Goal: Obtain resource: Obtain resource

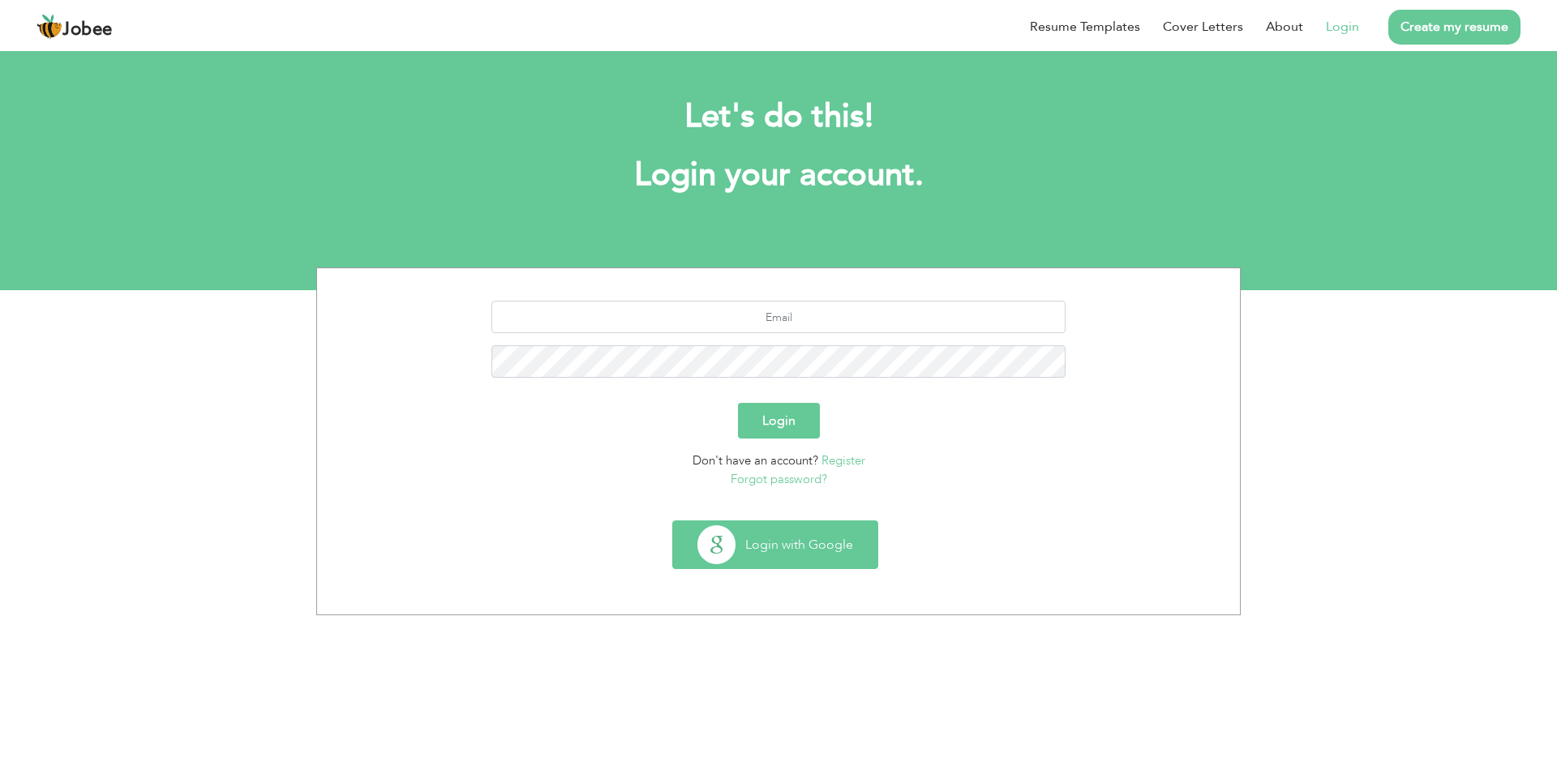
click at [788, 533] on button "Login with Google" at bounding box center [775, 544] width 204 height 47
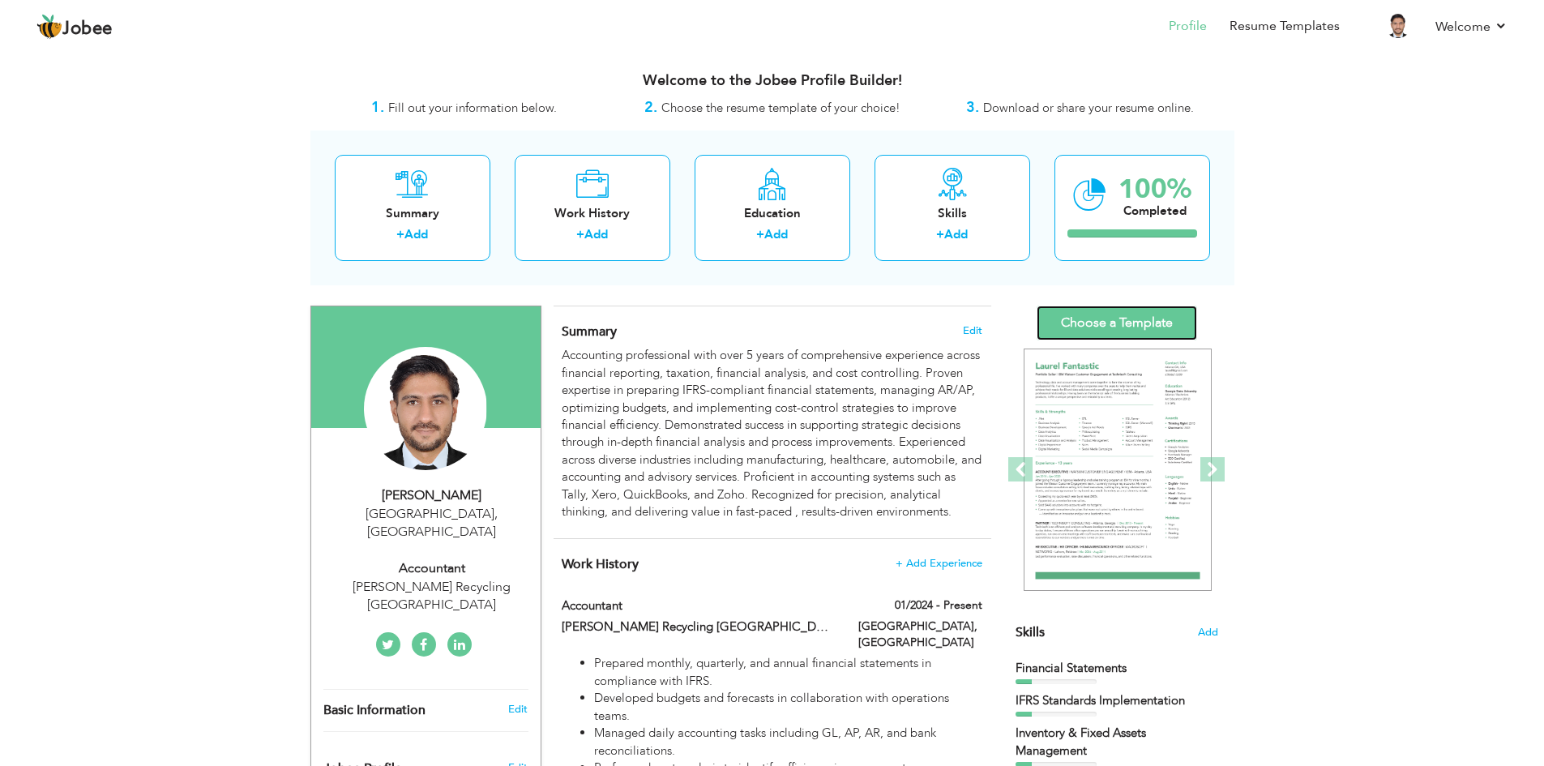
click at [1113, 324] on link "Choose a Template" at bounding box center [1117, 323] width 161 height 35
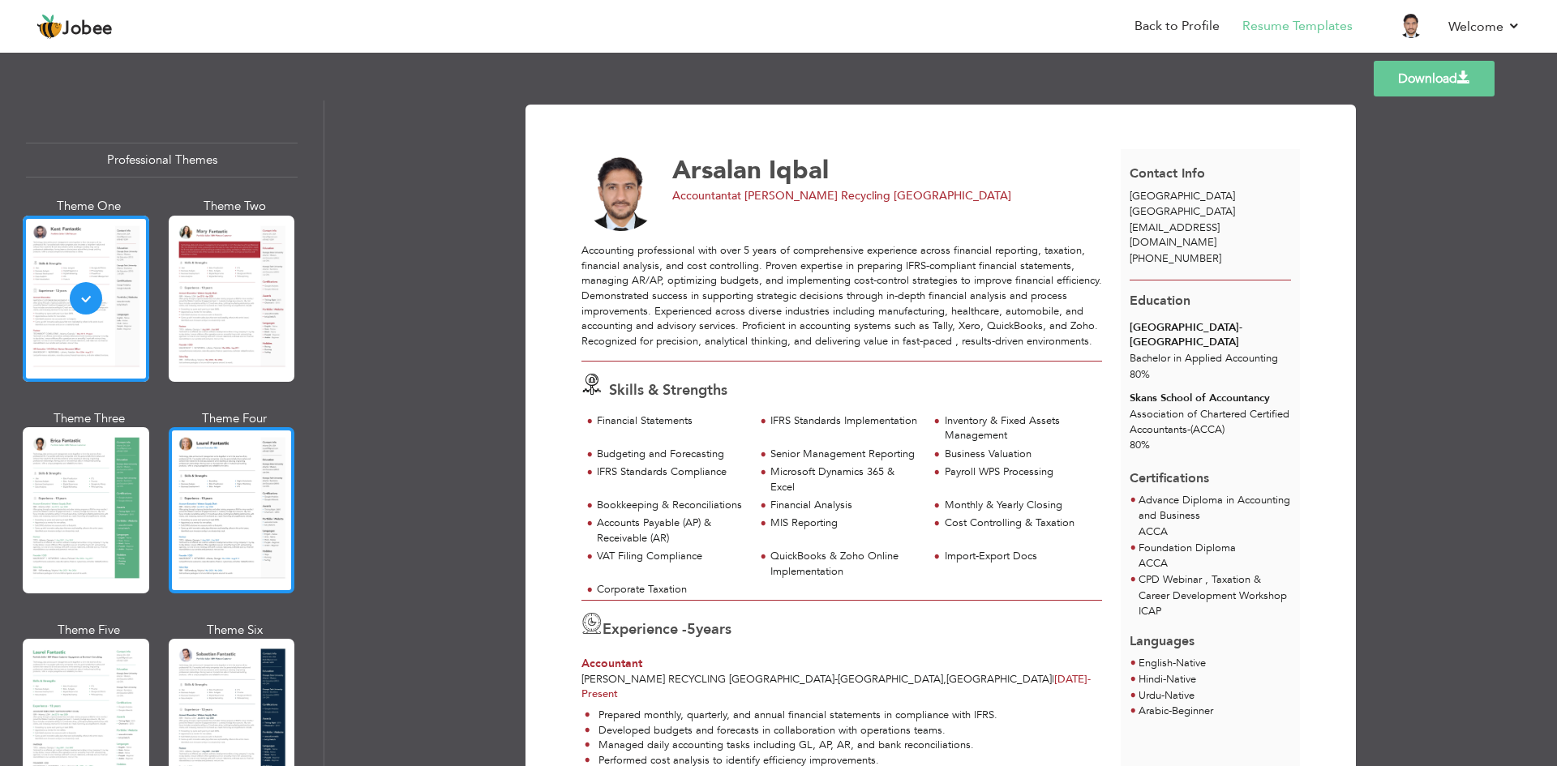
click at [230, 521] on div at bounding box center [232, 510] width 126 height 166
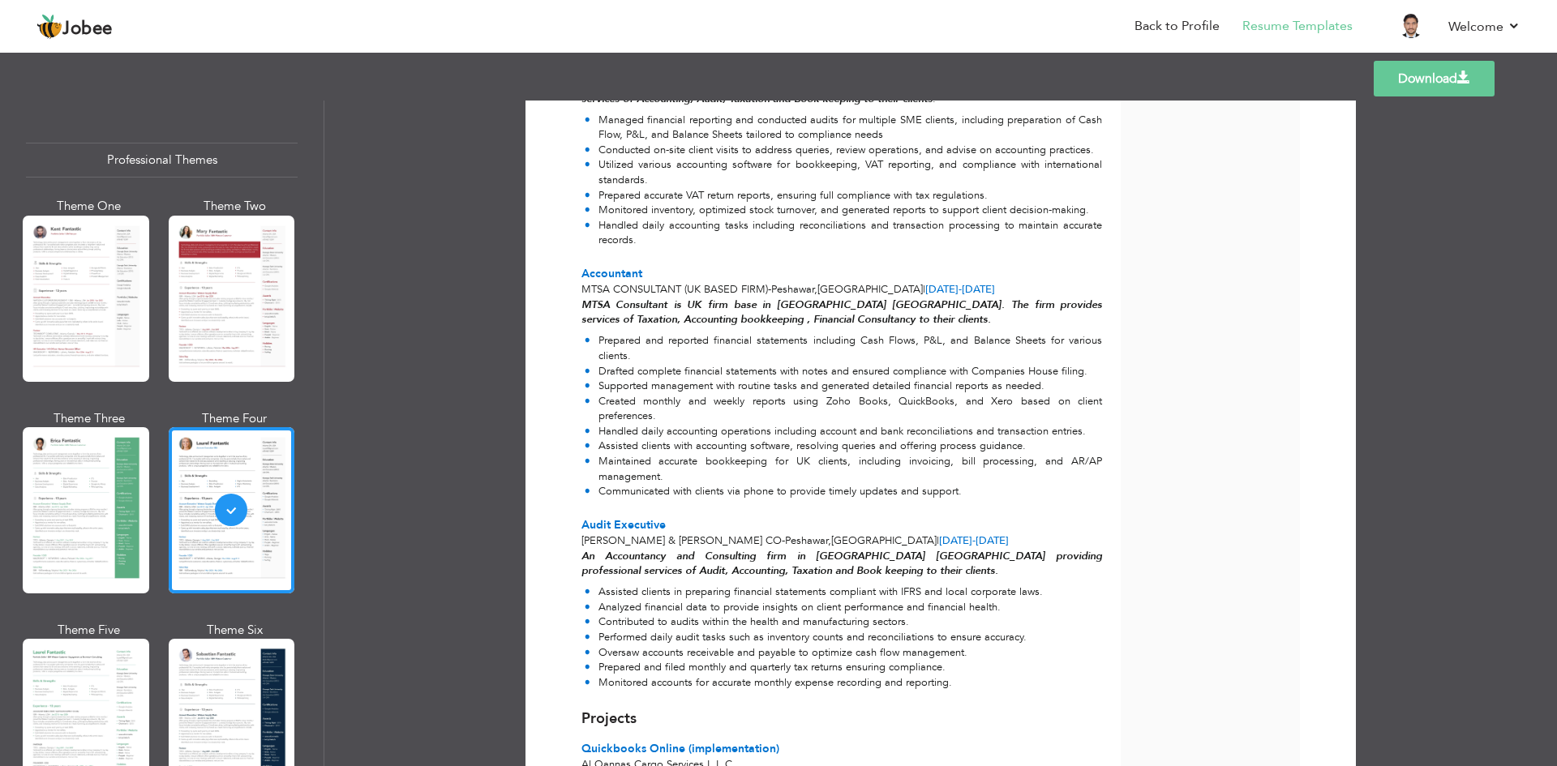
scroll to position [1007, 0]
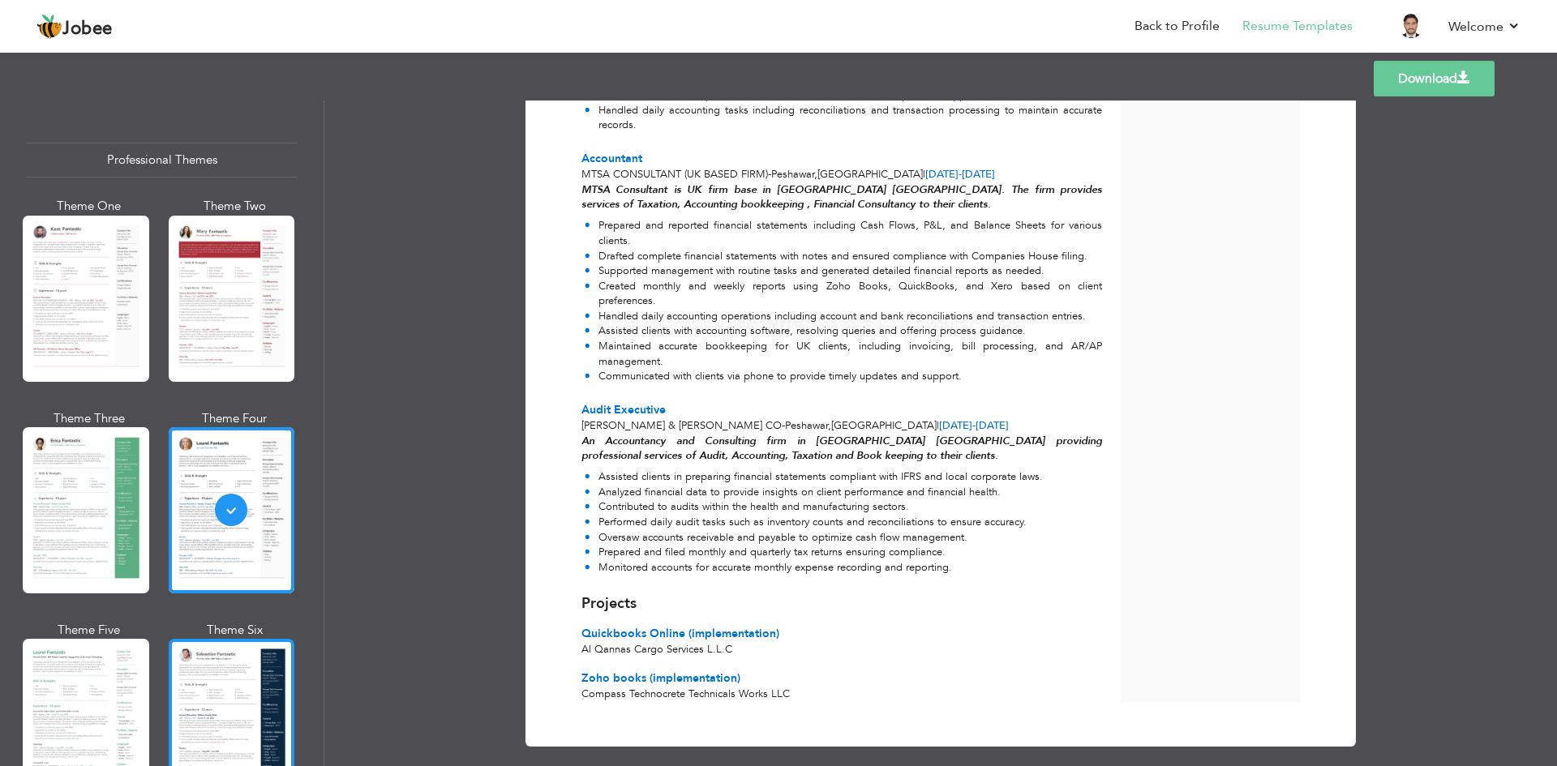
click at [223, 643] on div at bounding box center [232, 722] width 126 height 166
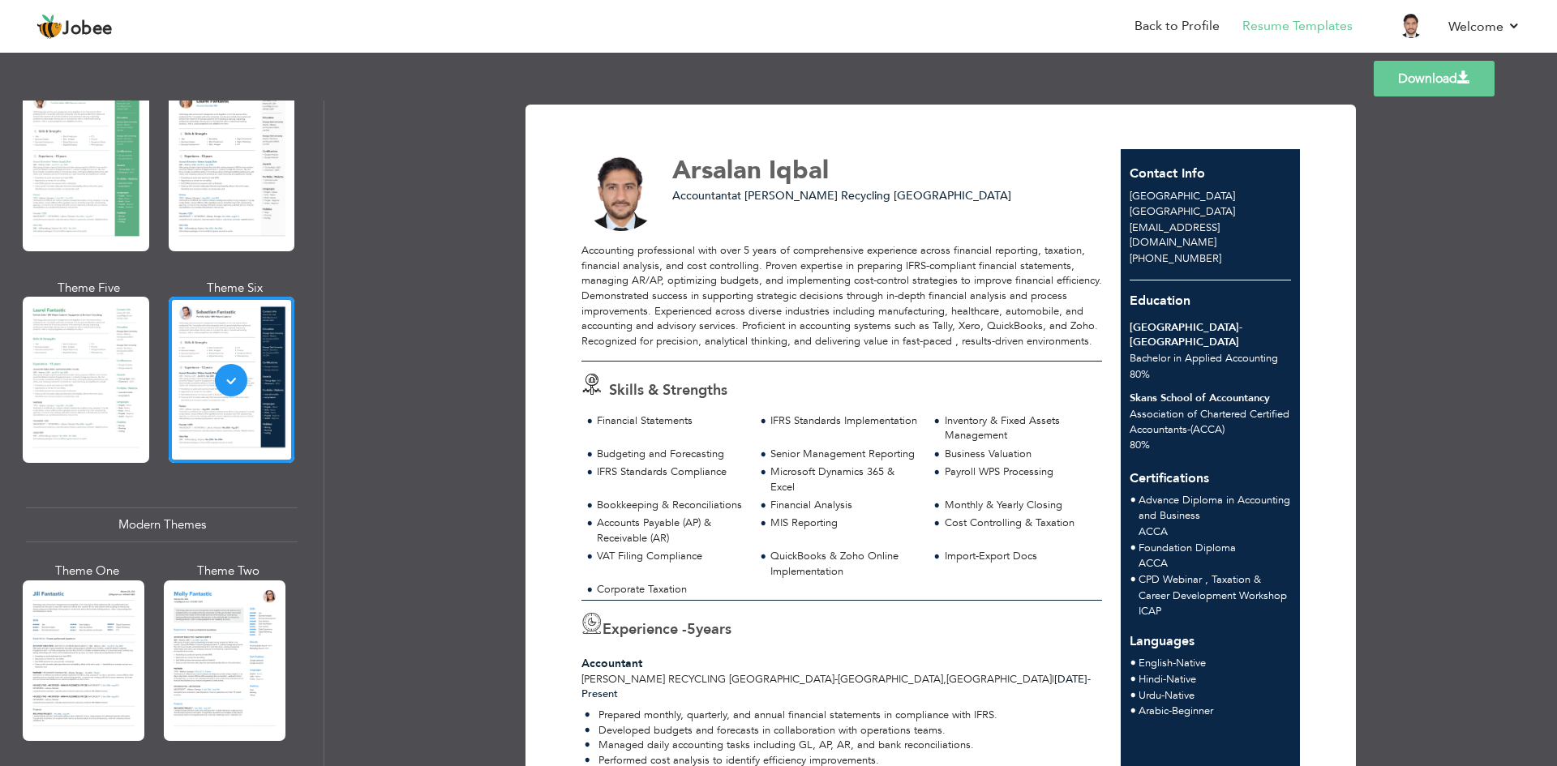
scroll to position [405, 0]
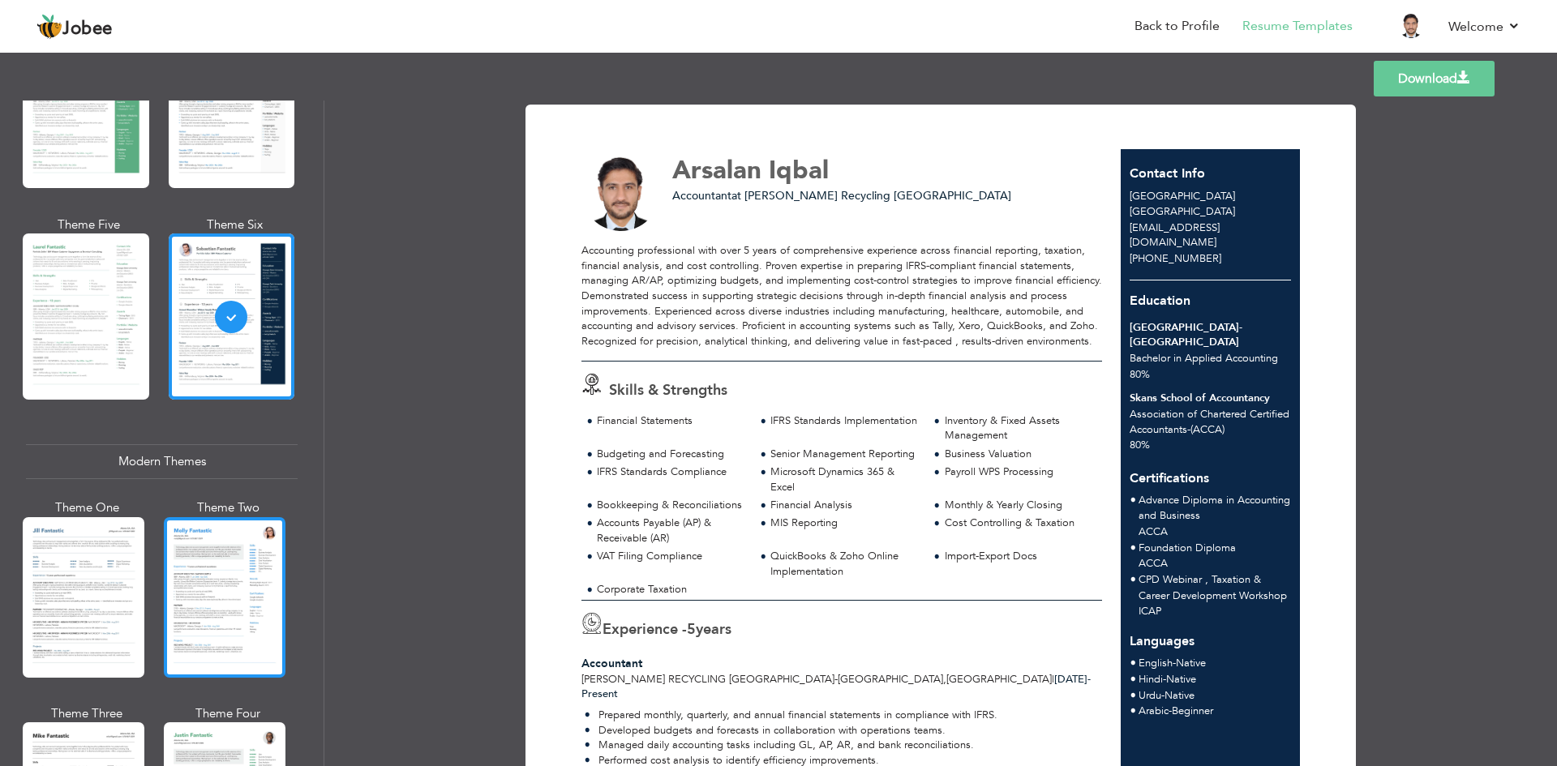
click at [199, 617] on div at bounding box center [225, 597] width 122 height 161
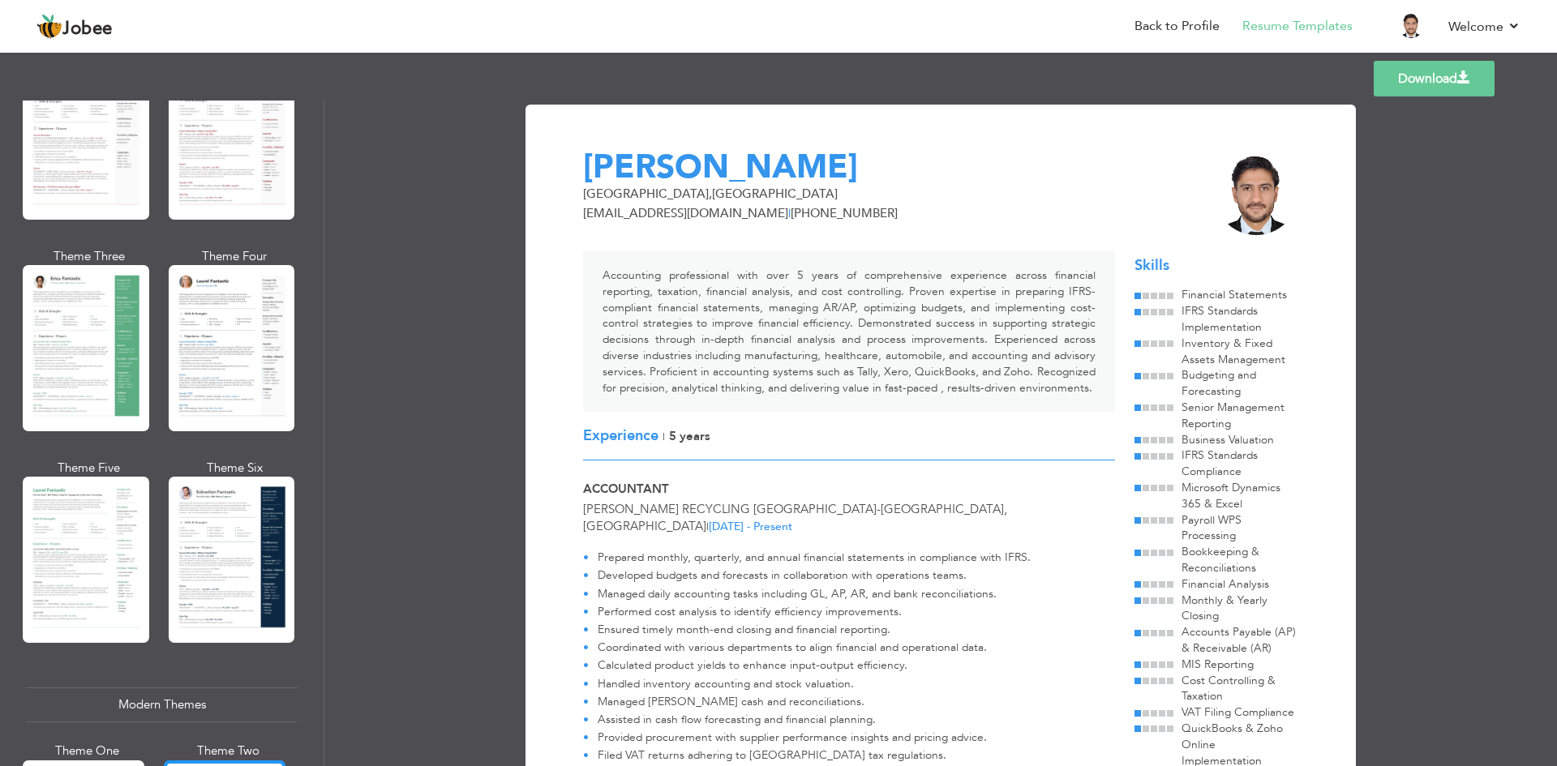
scroll to position [0, 0]
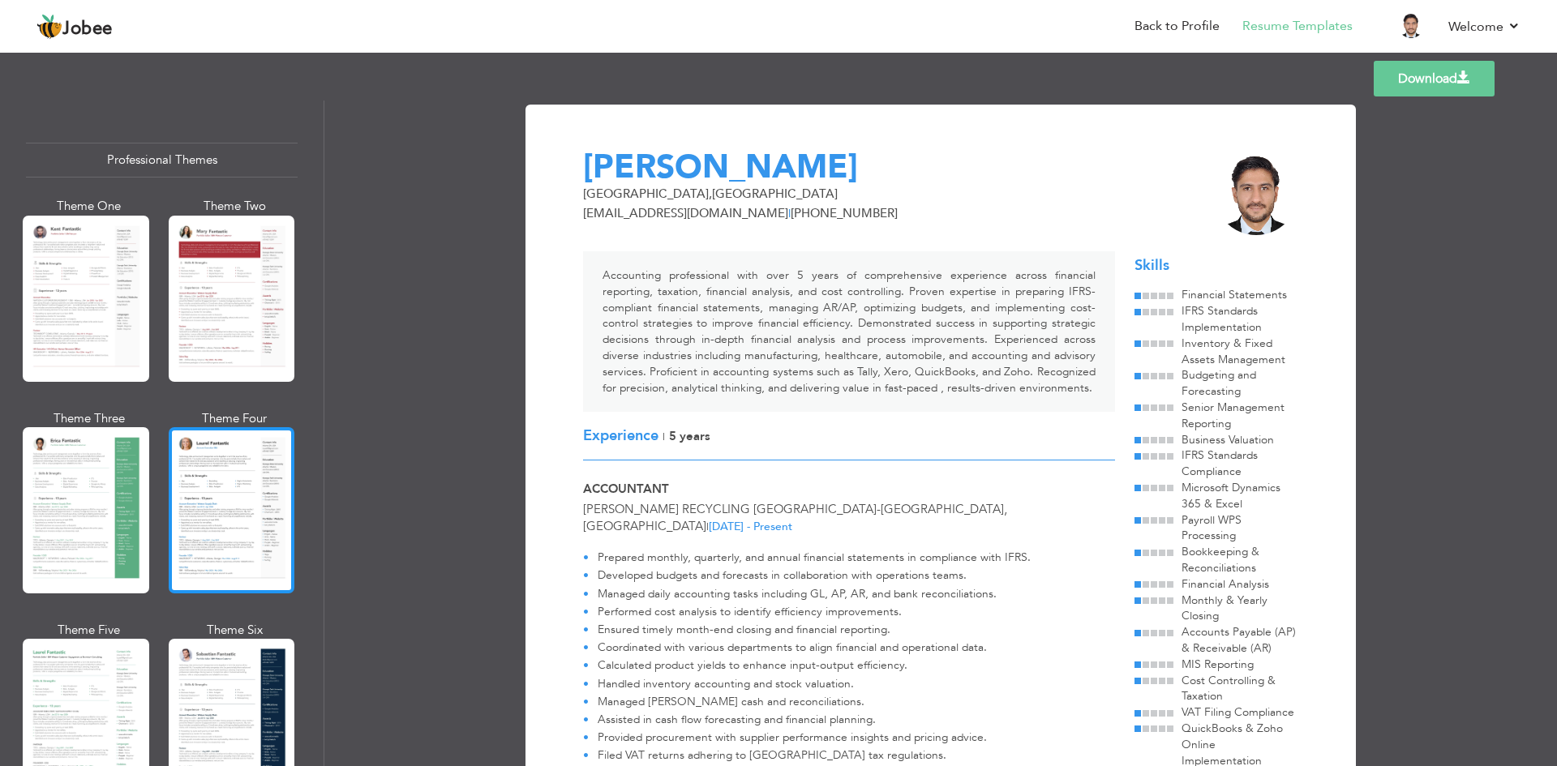
click at [203, 497] on div at bounding box center [232, 510] width 126 height 166
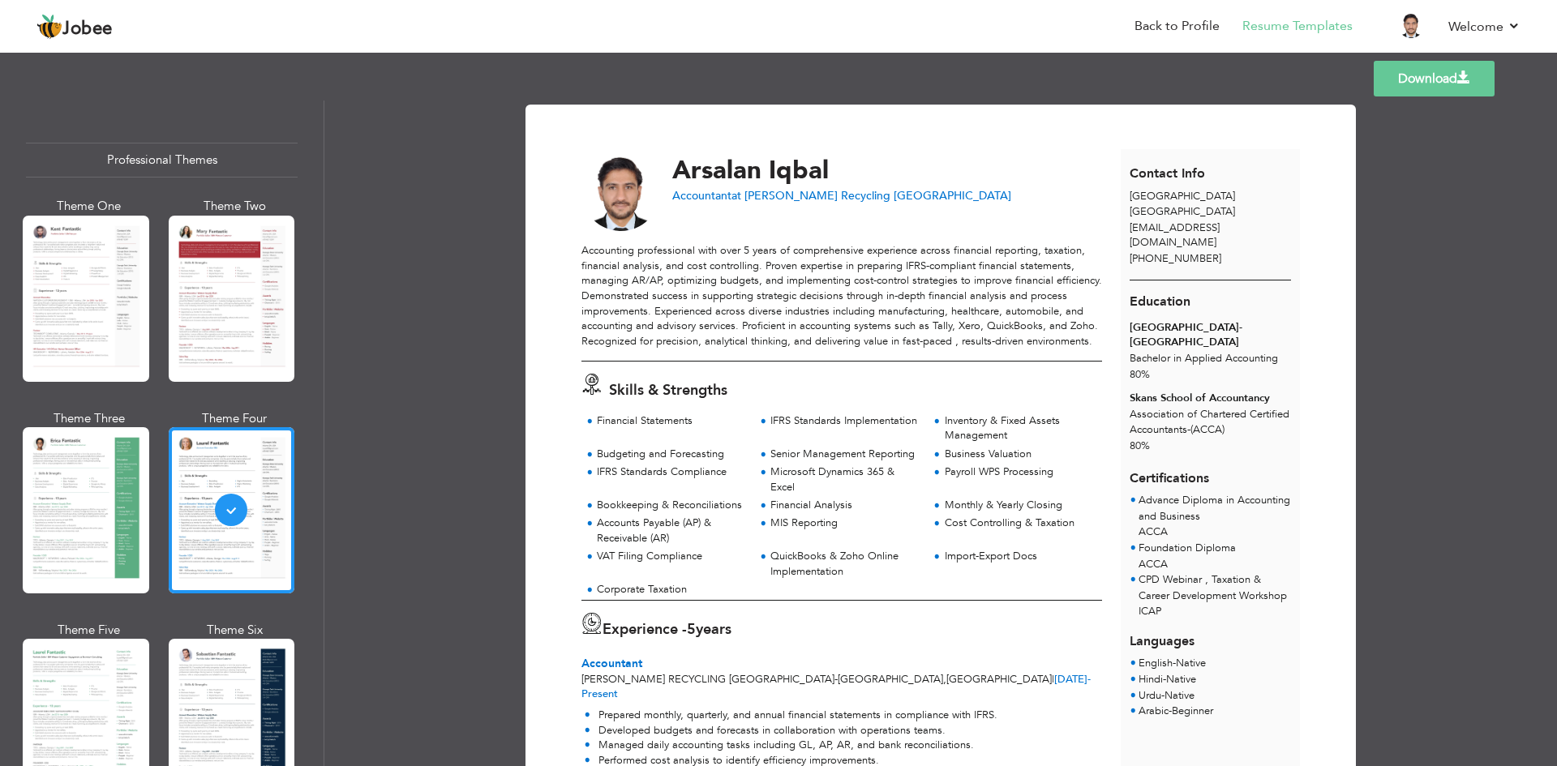
click at [1392, 81] on link "Download" at bounding box center [1433, 79] width 121 height 36
click at [966, 559] on div "Import-Export Docs" at bounding box center [1019, 556] width 148 height 15
click at [1416, 79] on link "Download" at bounding box center [1433, 79] width 121 height 36
